Goal: Information Seeking & Learning: Learn about a topic

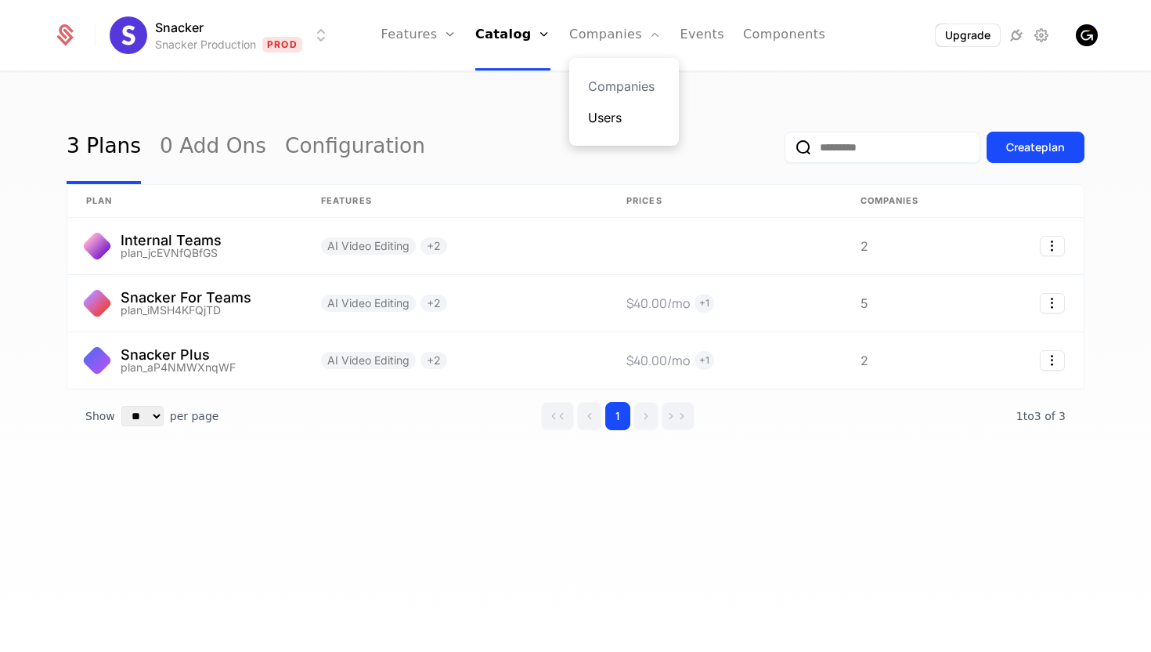
click at [612, 120] on link "Users" at bounding box center [624, 117] width 72 height 19
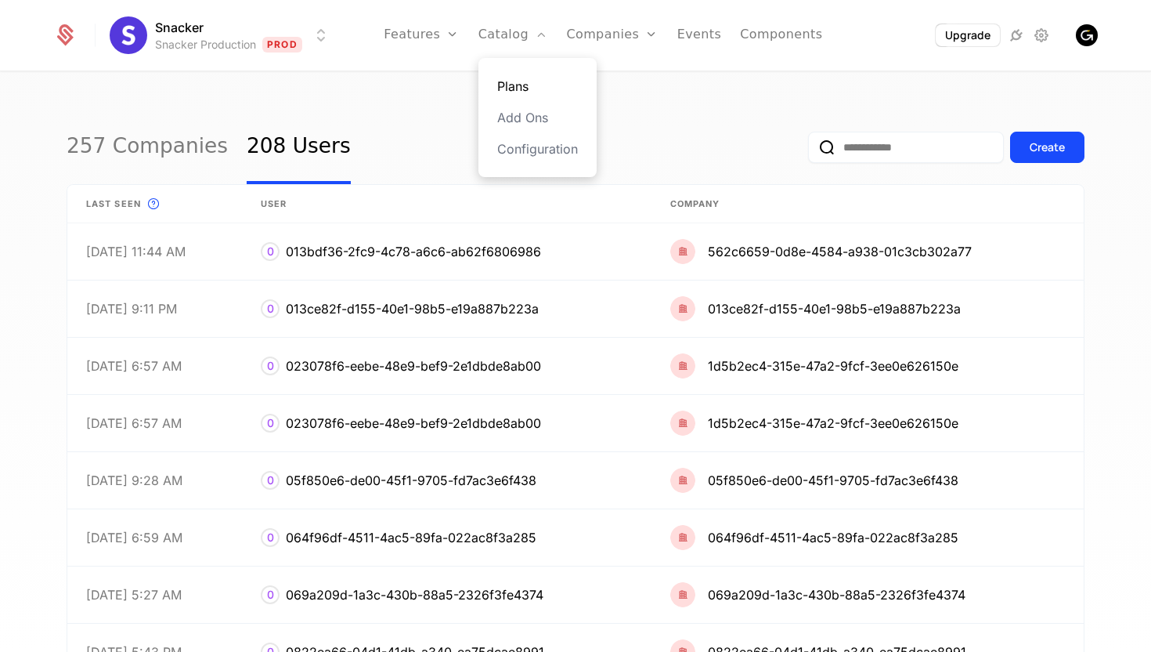
click at [518, 85] on link "Plans" at bounding box center [537, 86] width 81 height 19
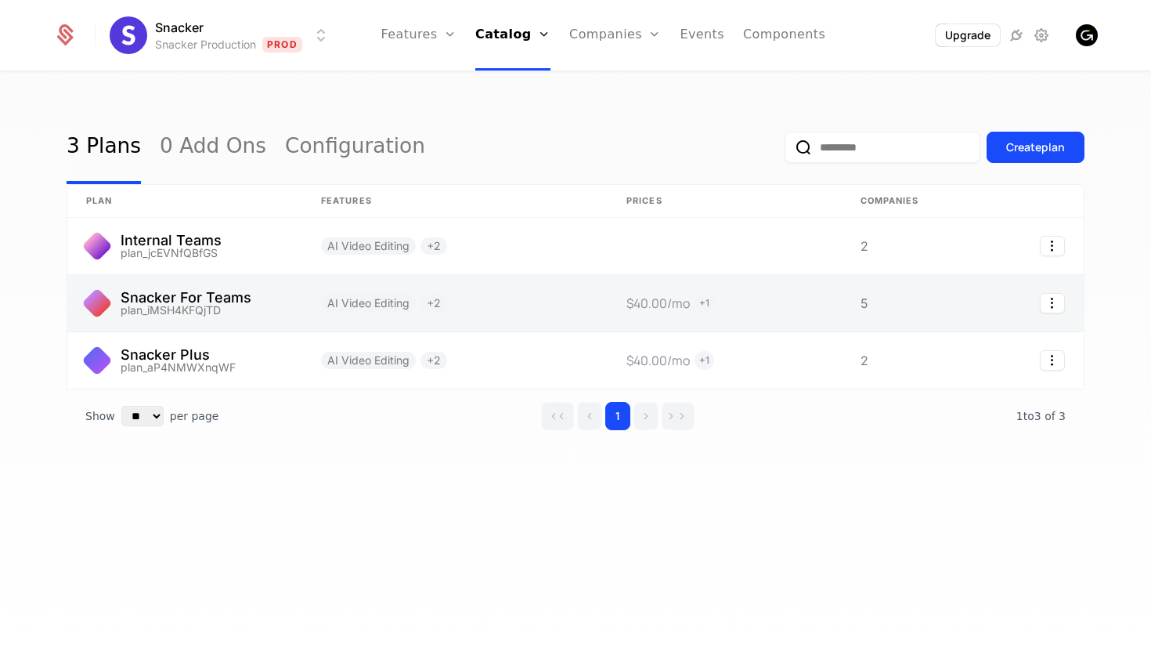
click at [673, 293] on link at bounding box center [725, 303] width 234 height 56
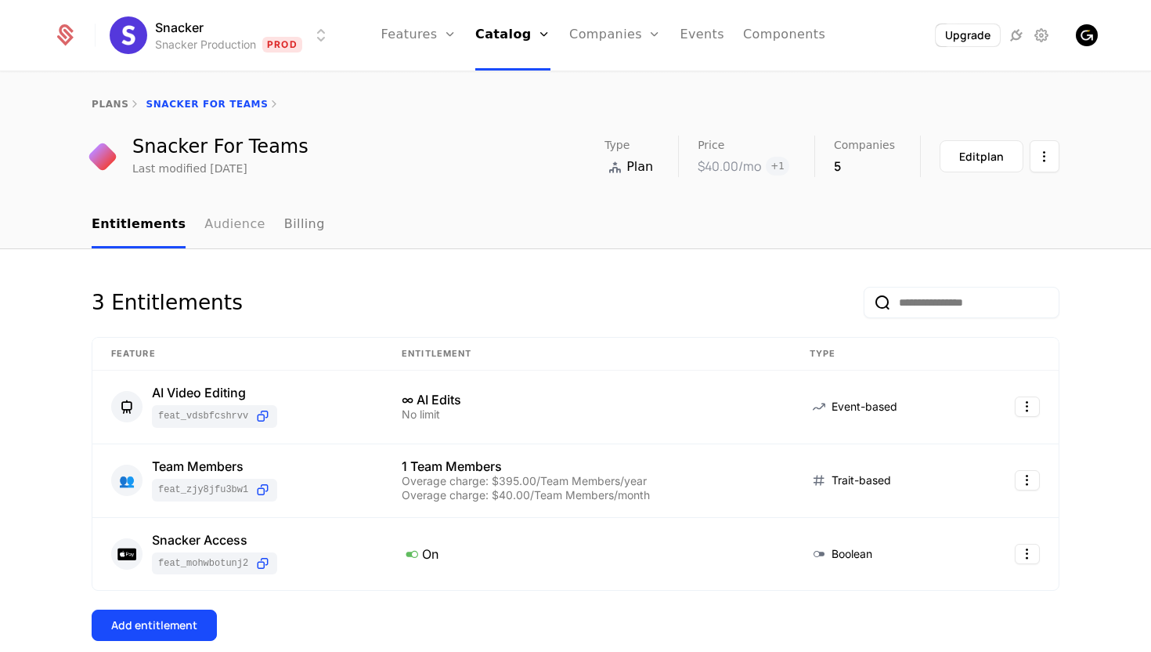
click at [229, 230] on link "Audience" at bounding box center [234, 225] width 61 height 46
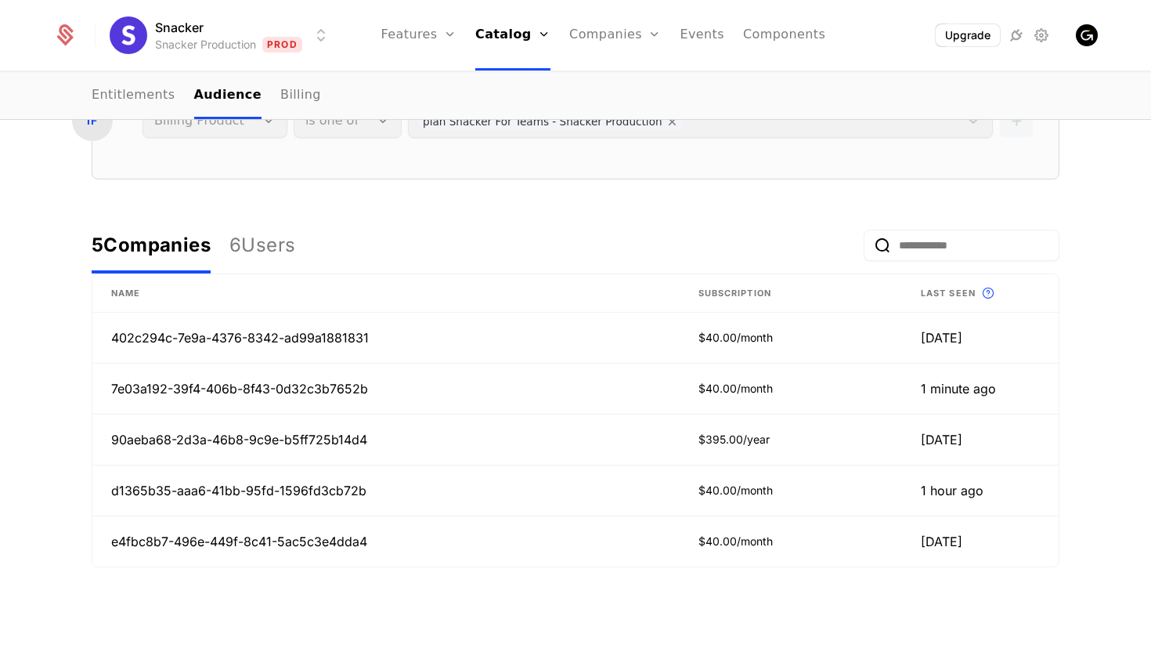
scroll to position [333, 0]
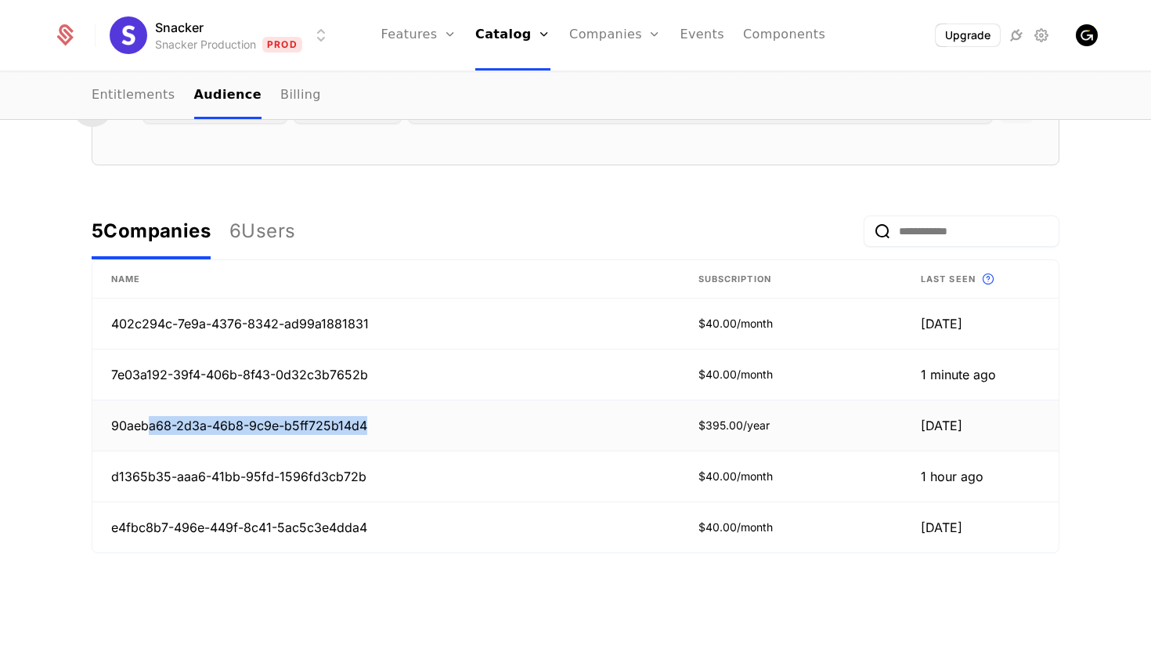
drag, startPoint x: 368, startPoint y: 427, endPoint x: 145, endPoint y: 427, distance: 223.2
click at [145, 427] on td "90aeba68-2d3a-46b8-9c9e-b5ff725b14d4" at bounding box center [385, 425] width 587 height 51
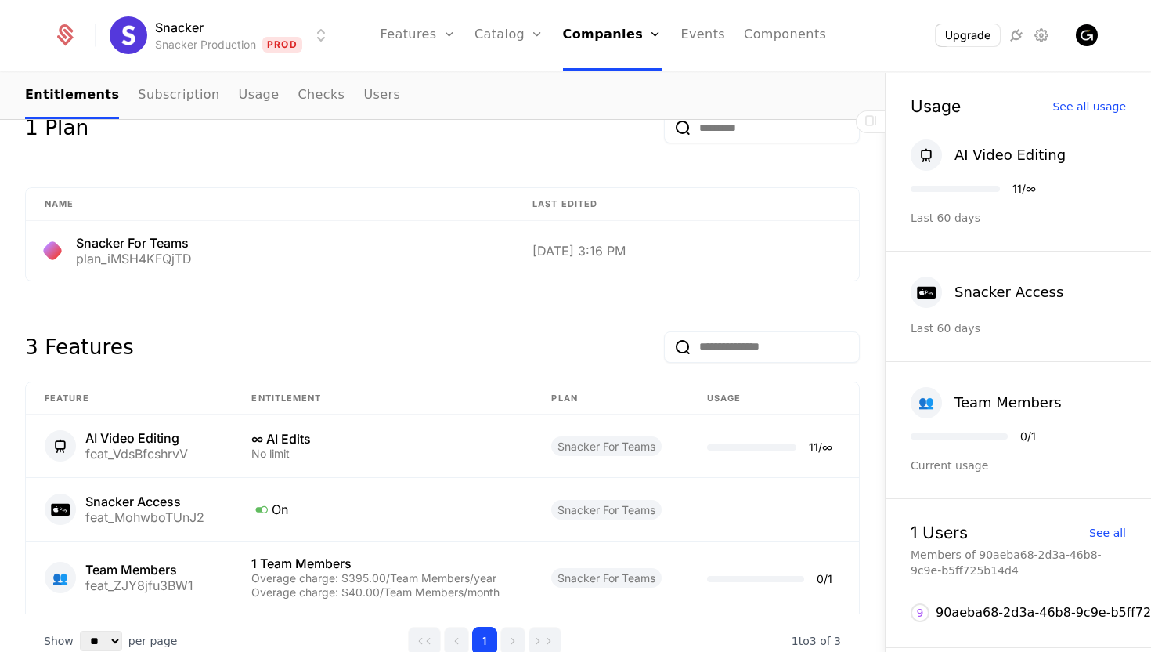
scroll to position [600, 0]
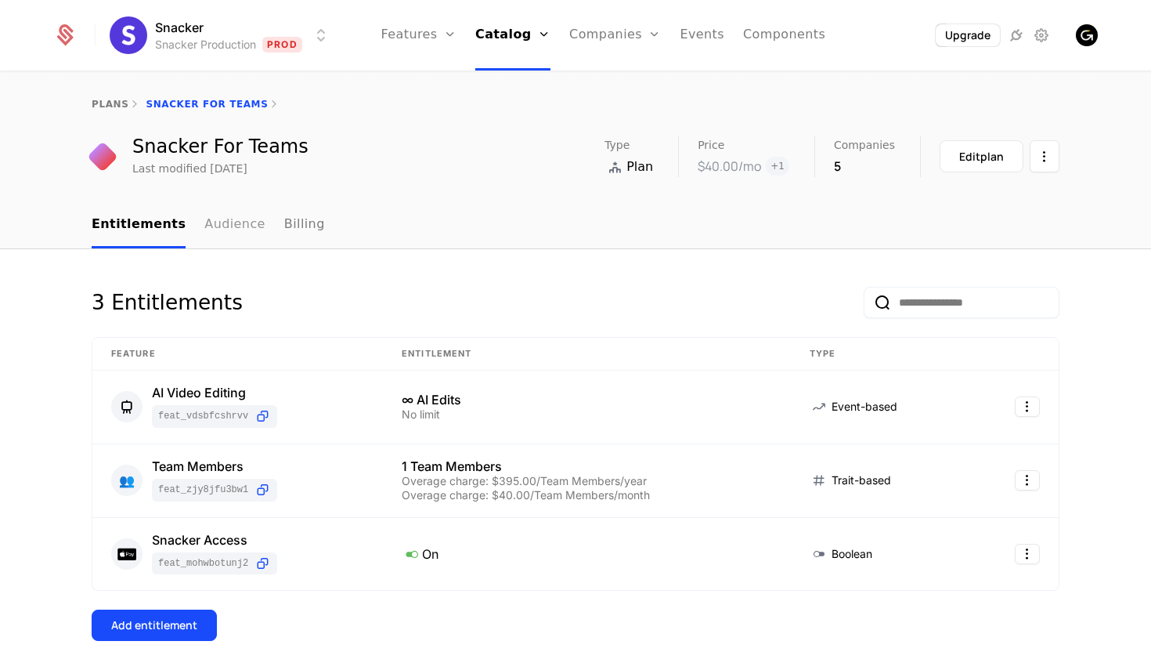
click at [226, 217] on link "Audience" at bounding box center [234, 225] width 61 height 46
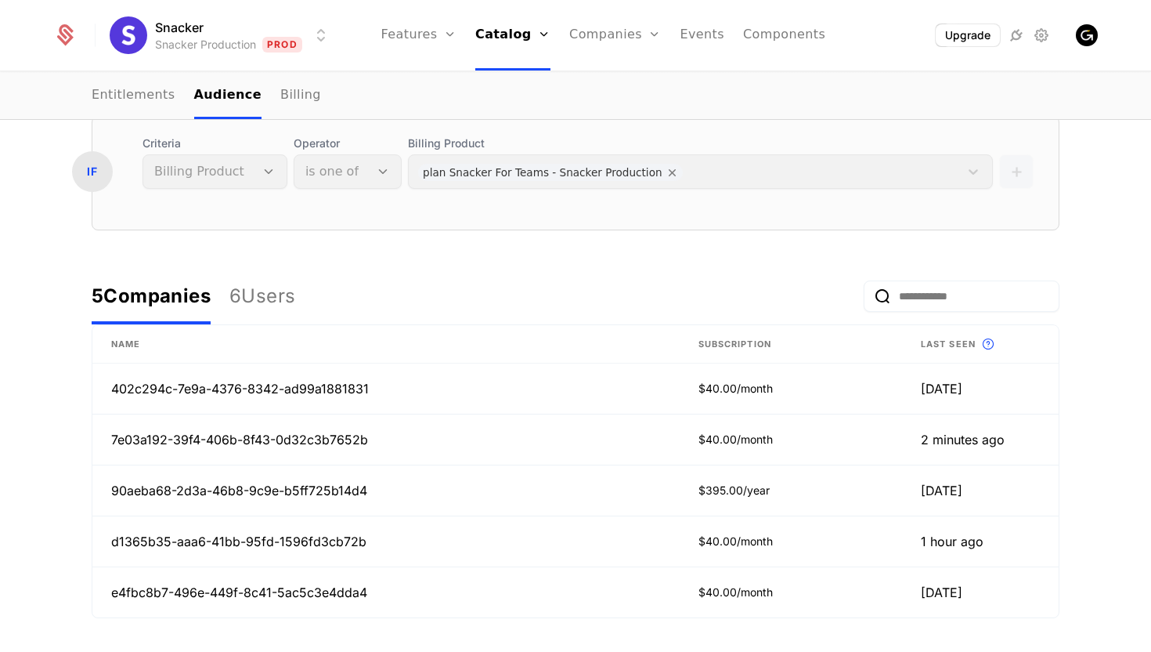
scroll to position [373, 0]
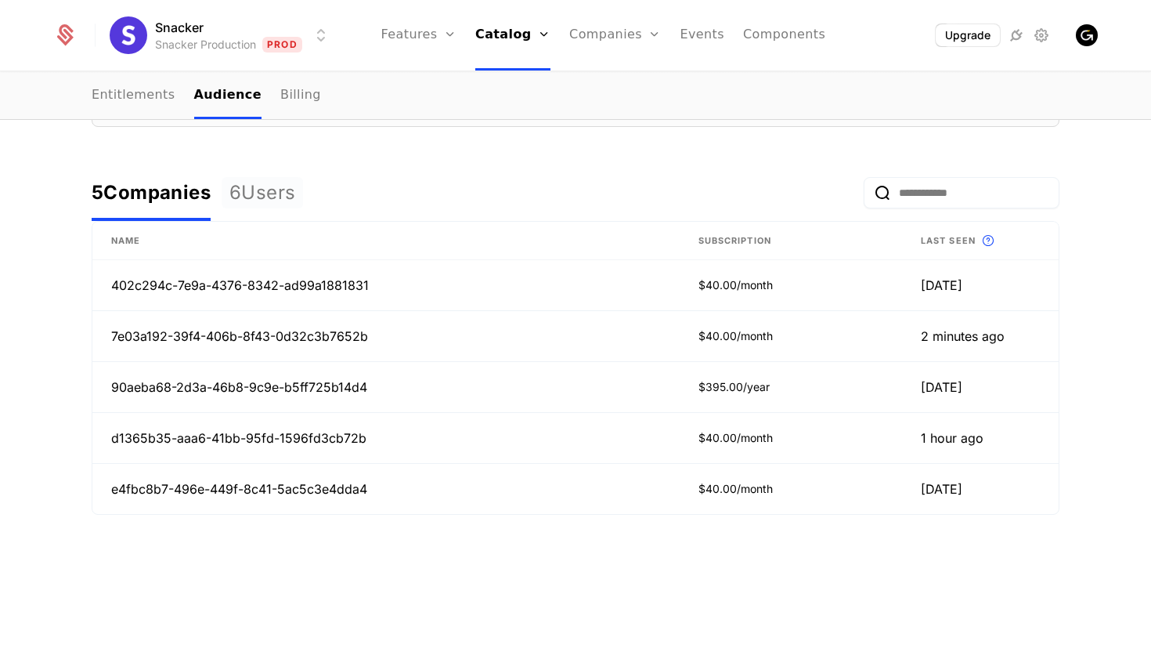
click at [283, 193] on div "6 Users" at bounding box center [262, 192] width 66 height 25
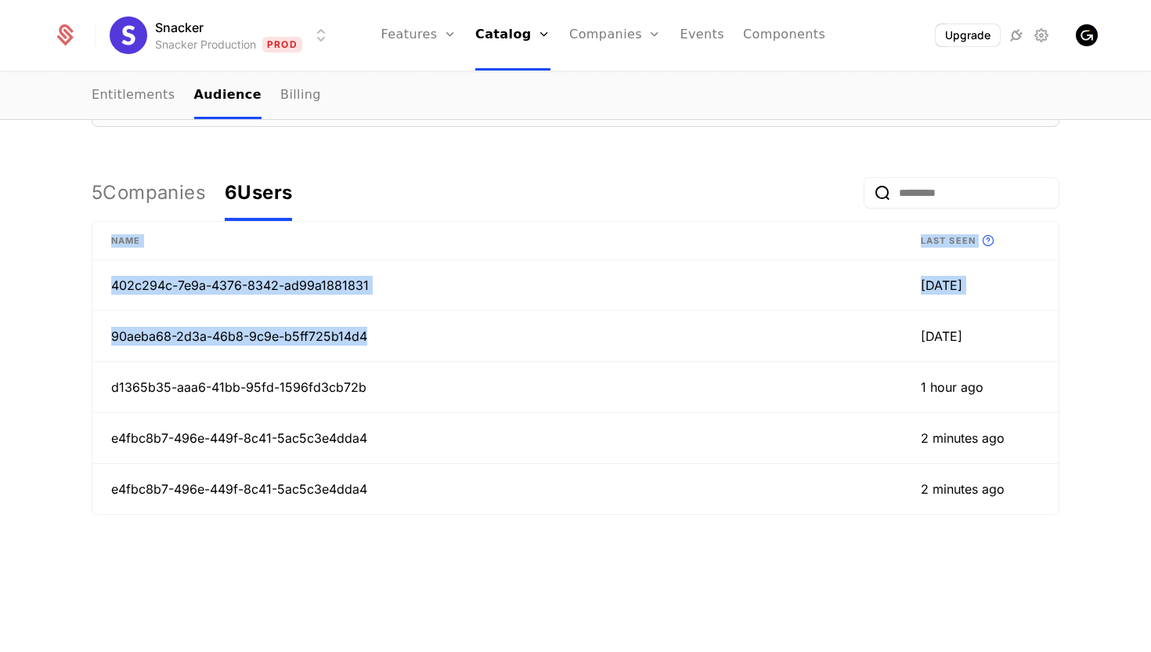
drag, startPoint x: 378, startPoint y: 330, endPoint x: 80, endPoint y: 333, distance: 298.4
click at [80, 333] on div "Audience Rules All Companies and Users that meet the conditions below are membe…" at bounding box center [576, 246] width 1018 height 662
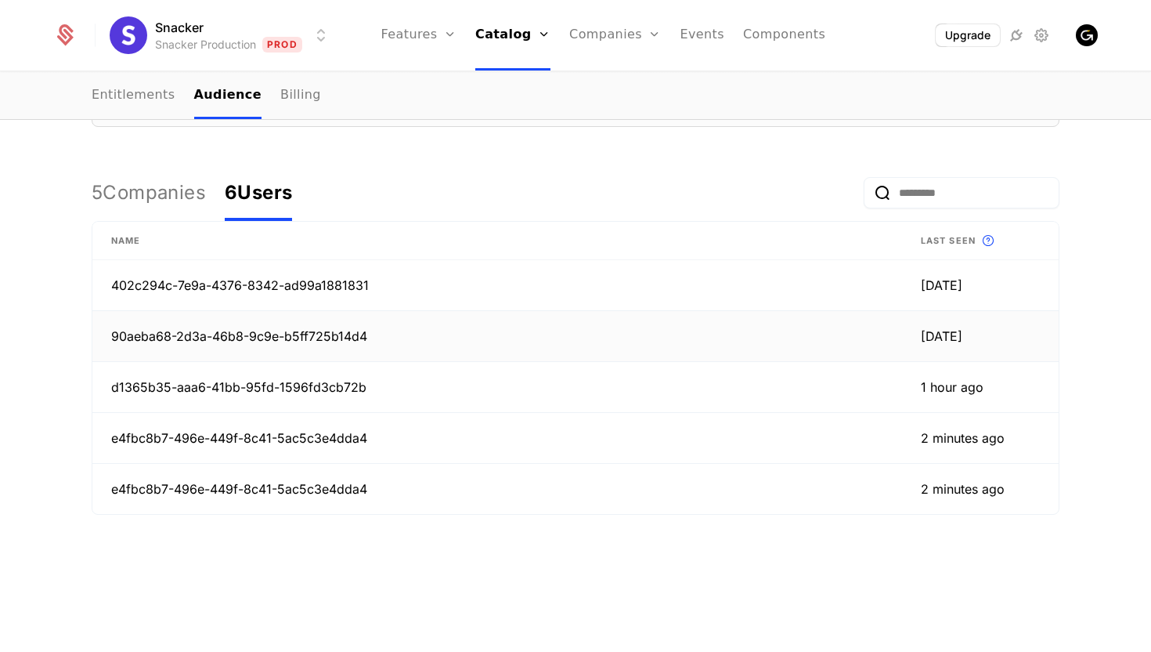
click at [288, 334] on td "90aeba68-2d3a-46b8-9c9e-b5ff725b14d4" at bounding box center [497, 336] width 810 height 51
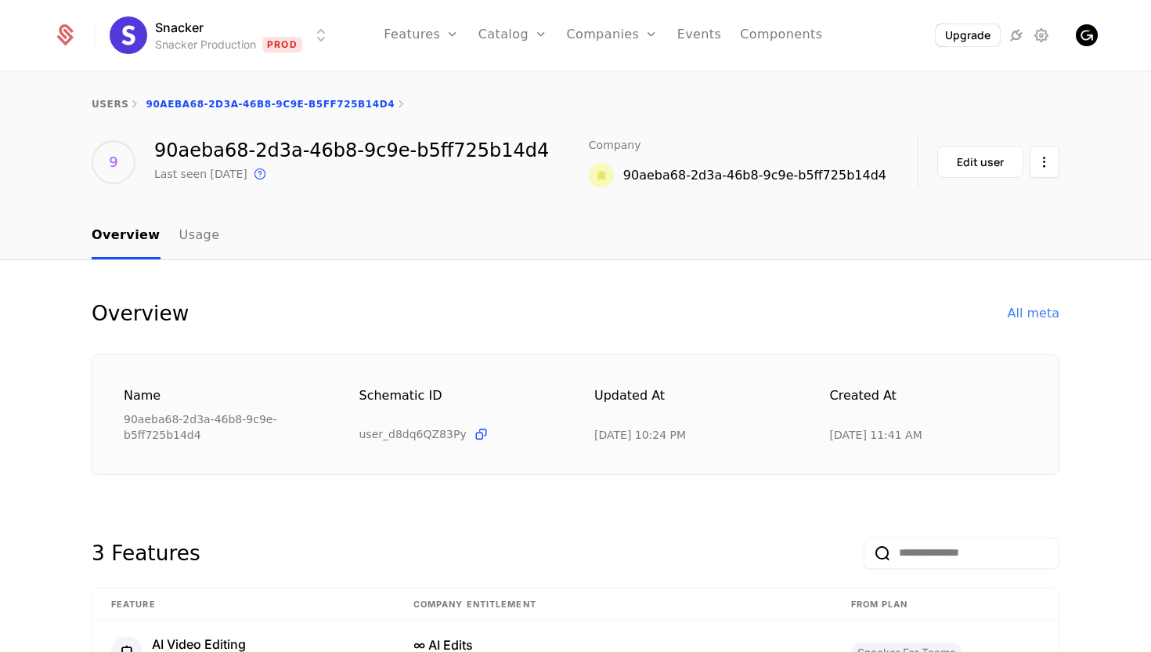
click at [312, 134] on div "users 90aeba68-2d3a-46b8-9c9e-b5ff725b14d4" at bounding box center [575, 104] width 1151 height 63
click at [313, 146] on div "90aeba68-2d3a-46b8-9c9e-b5ff725b14d4" at bounding box center [351, 150] width 395 height 19
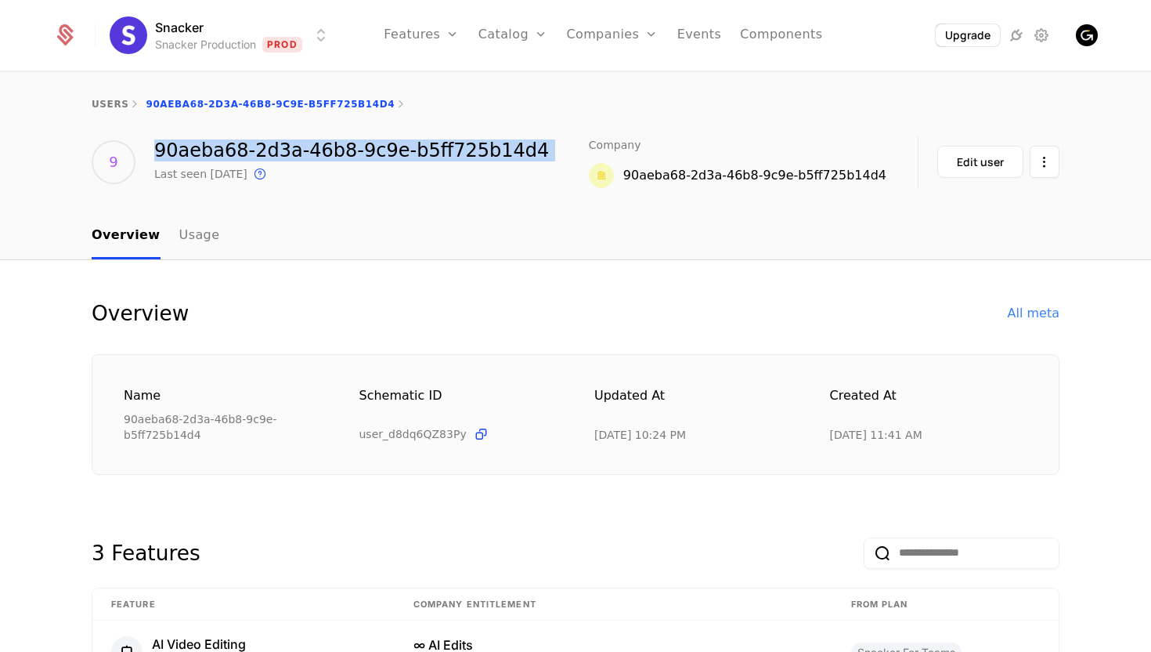
click at [313, 146] on div "90aeba68-2d3a-46b8-9c9e-b5ff725b14d4" at bounding box center [351, 150] width 395 height 19
copy div "90aeba68-2d3a-46b8-9c9e-b5ff725b14d4"
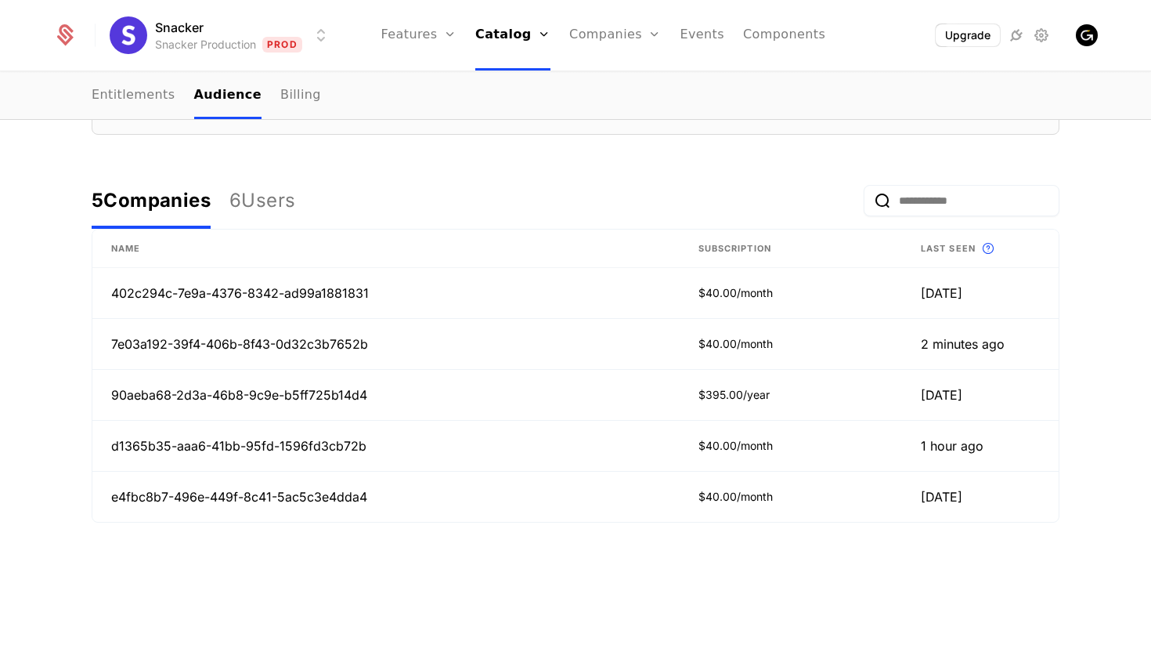
scroll to position [373, 0]
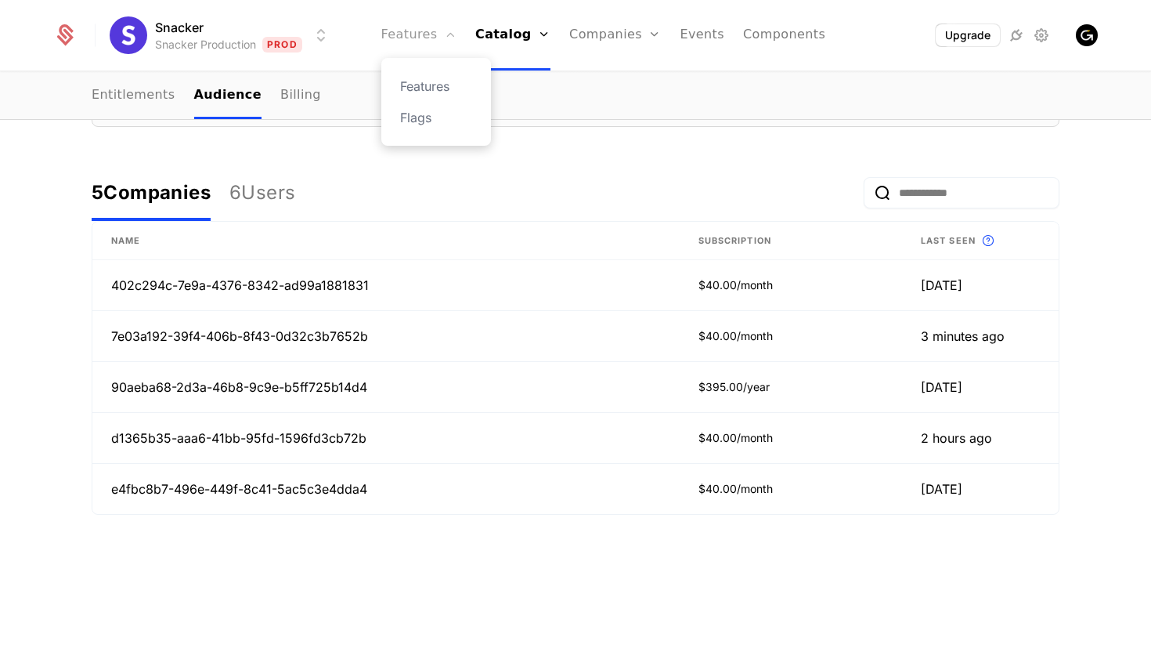
click at [437, 38] on link "Features" at bounding box center [418, 35] width 75 height 70
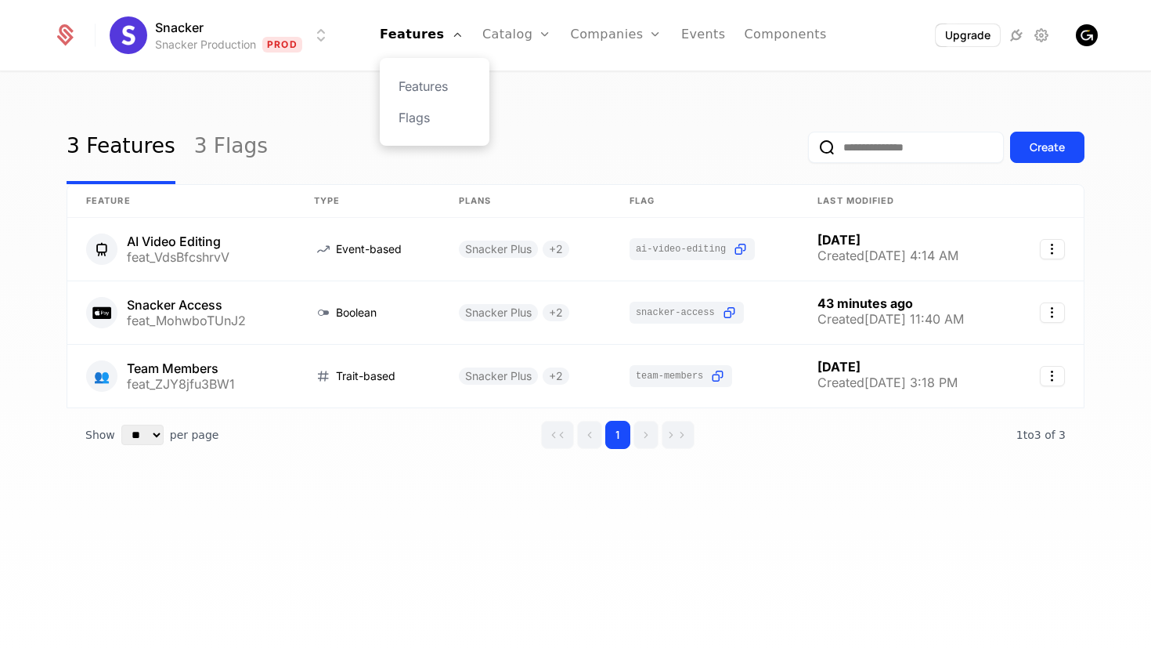
click at [443, 69] on div "Features Flags" at bounding box center [435, 102] width 110 height 88
click at [459, 504] on div "3 Features 3 Flags Create Feature Type Plans Flag Last Modified AI Video Editin…" at bounding box center [576, 310] width 1018 height 401
click at [522, 89] on link "Plans" at bounding box center [541, 86] width 81 height 19
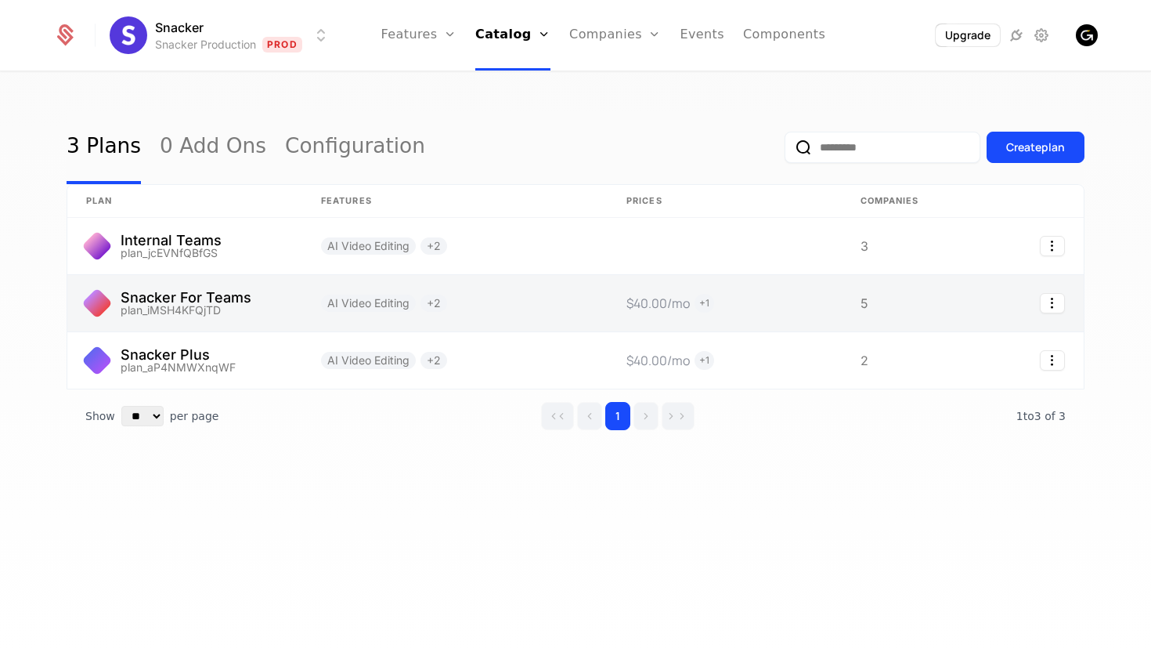
click at [279, 290] on link at bounding box center [184, 303] width 235 height 56
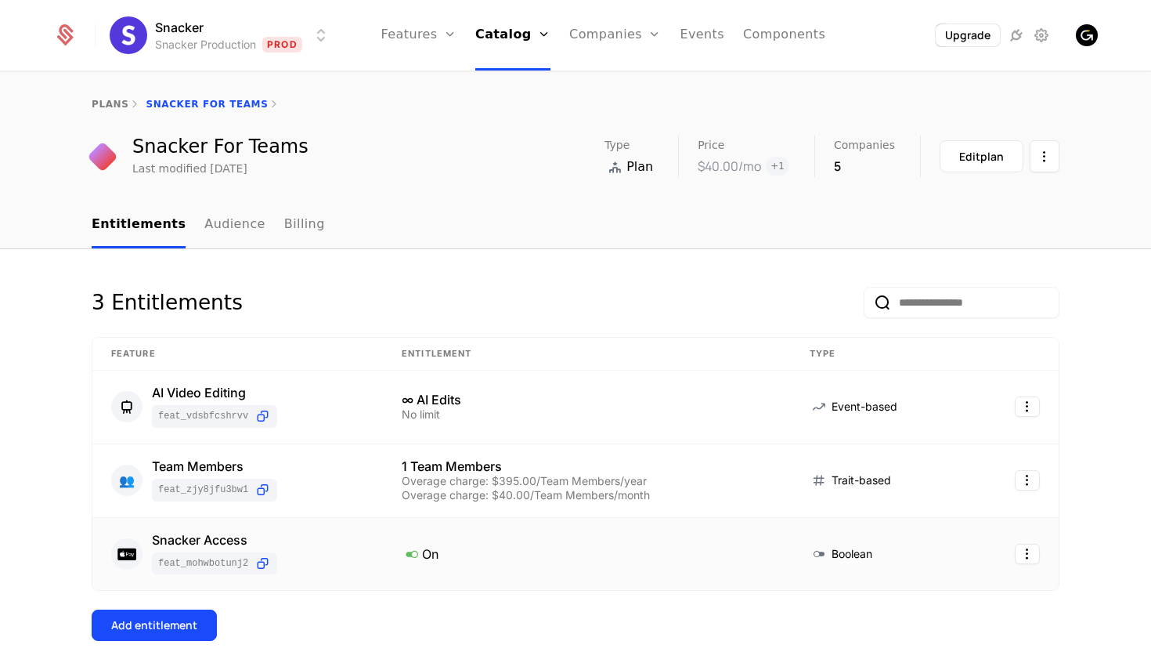
click at [1031, 533] on td at bounding box center [1013, 554] width 89 height 73
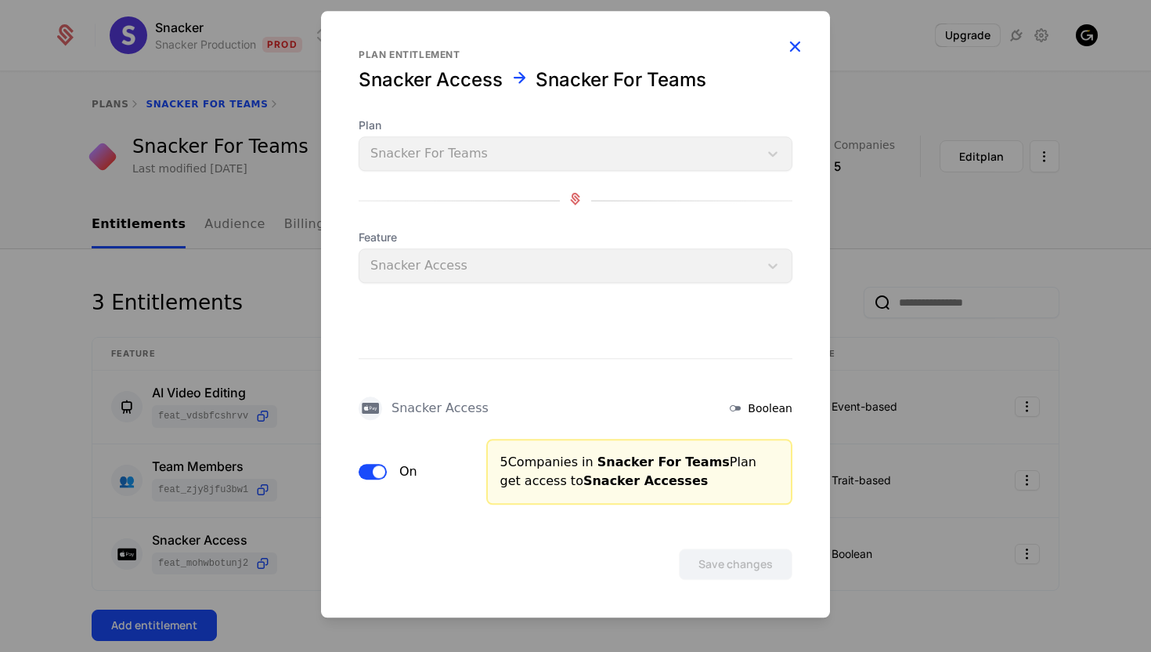
click at [799, 45] on icon "button" at bounding box center [795, 46] width 20 height 20
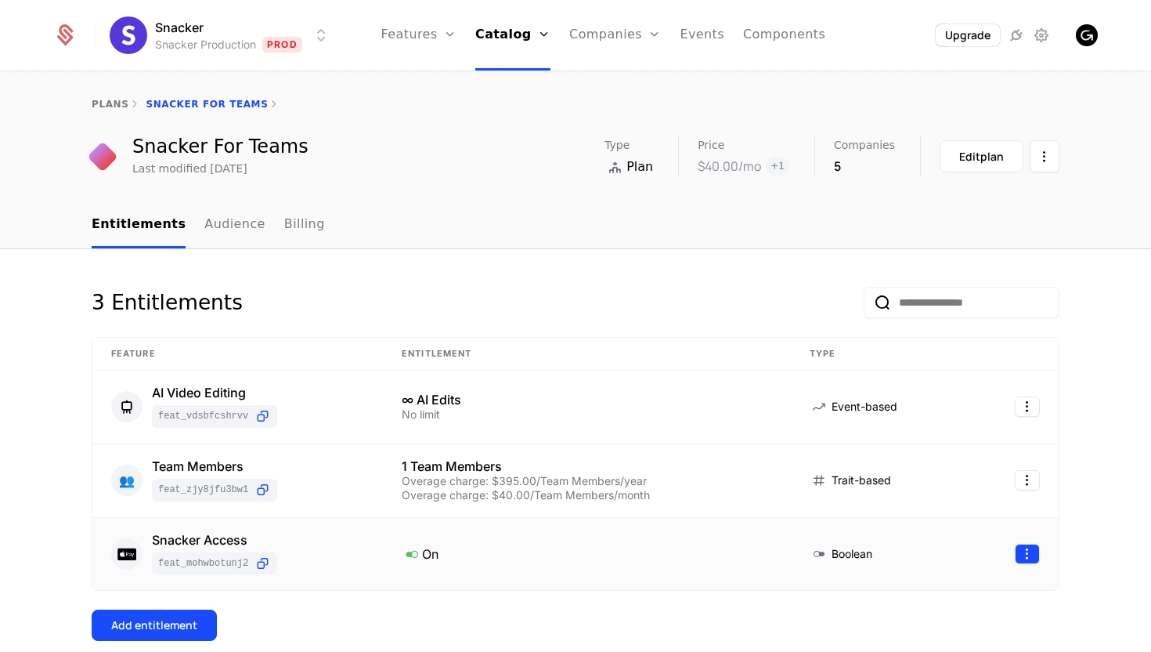
click at [1028, 555] on html "Snacker Snacker Production Prod Features Features Flags Catalog Plans Add Ons C…" at bounding box center [575, 326] width 1151 height 652
click at [921, 489] on div "Edit" at bounding box center [915, 486] width 27 height 22
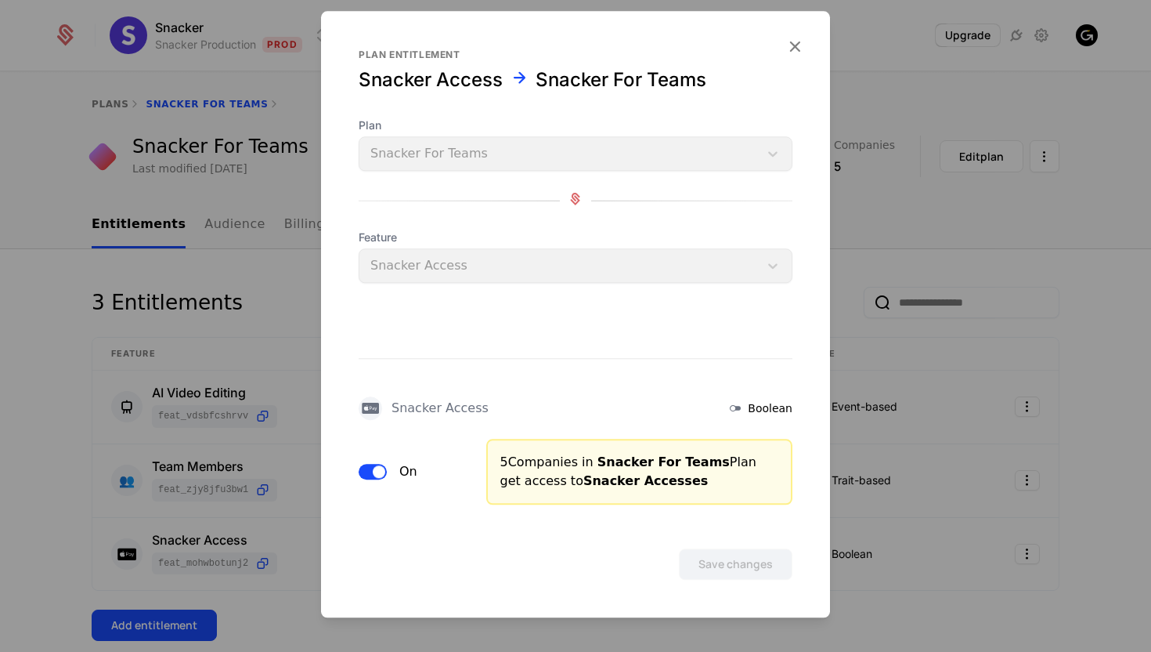
click at [363, 403] on icon at bounding box center [370, 408] width 19 height 19
click at [797, 44] on icon "button" at bounding box center [795, 46] width 20 height 20
